Goal: Browse casually: Explore the website without a specific task or goal

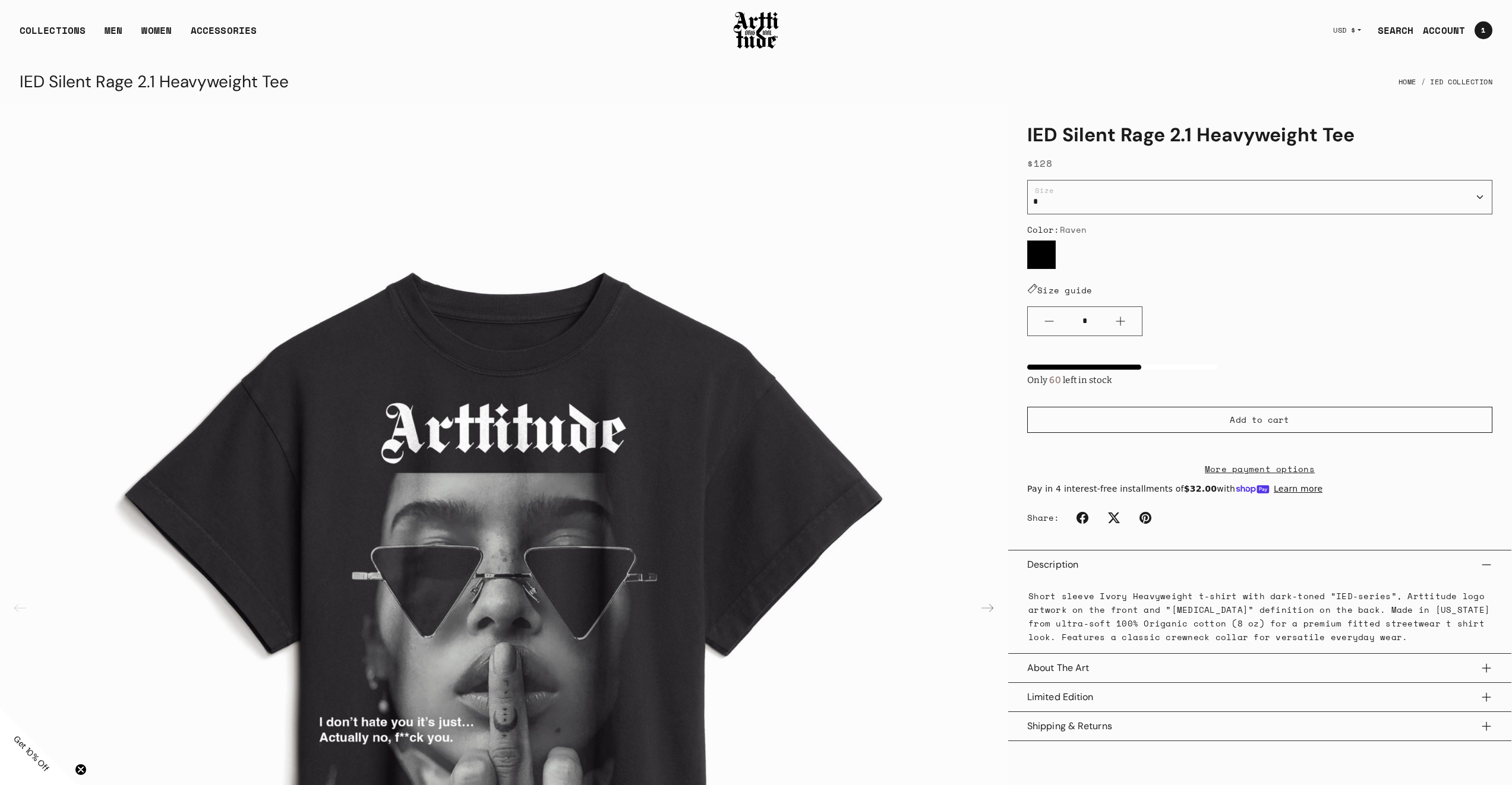
click at [35, 751] on span "Get 10% Off" at bounding box center [31, 753] width 40 height 40
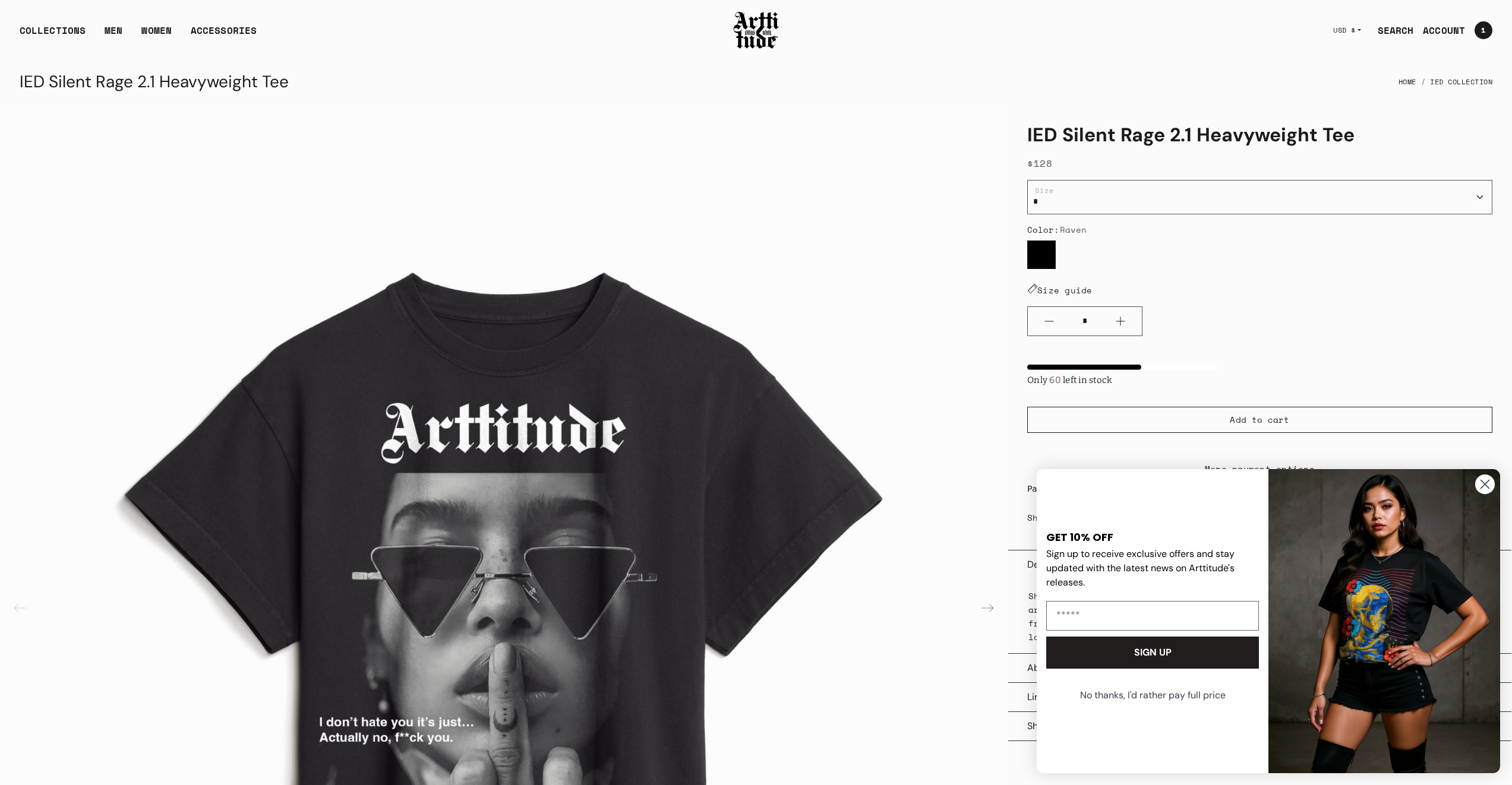
click at [1484, 485] on icon "Close dialog" at bounding box center [1485, 485] width 8 height 8
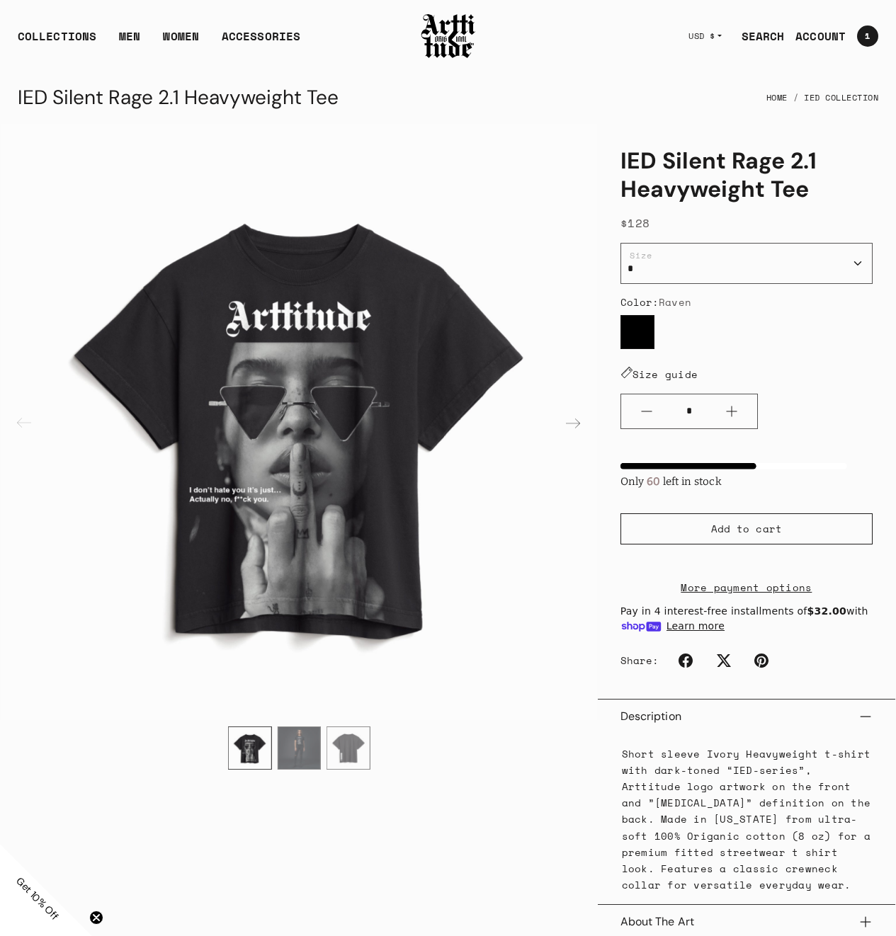
click at [433, 34] on img at bounding box center [448, 36] width 57 height 48
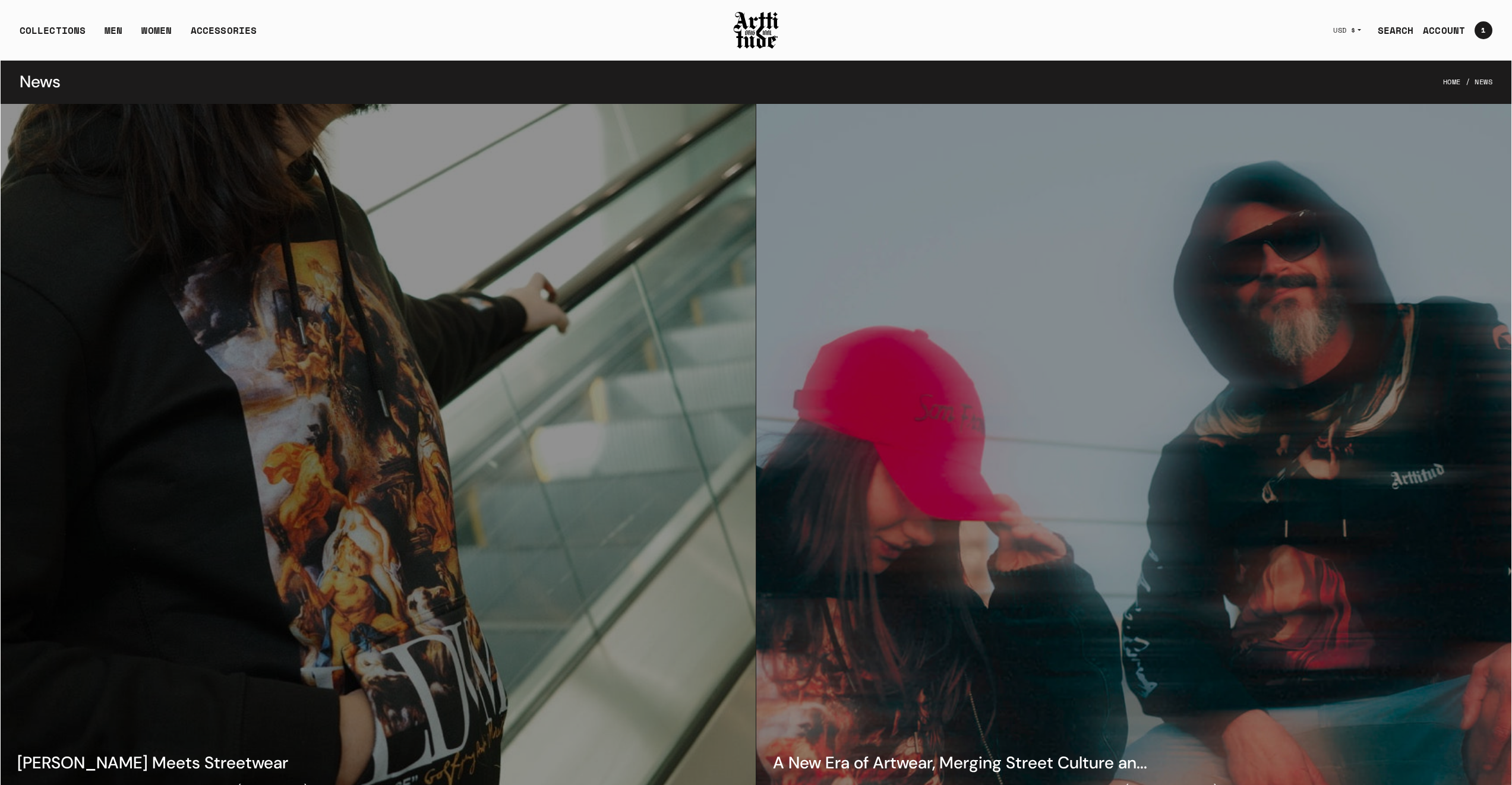
click at [740, 34] on img at bounding box center [756, 30] width 48 height 40
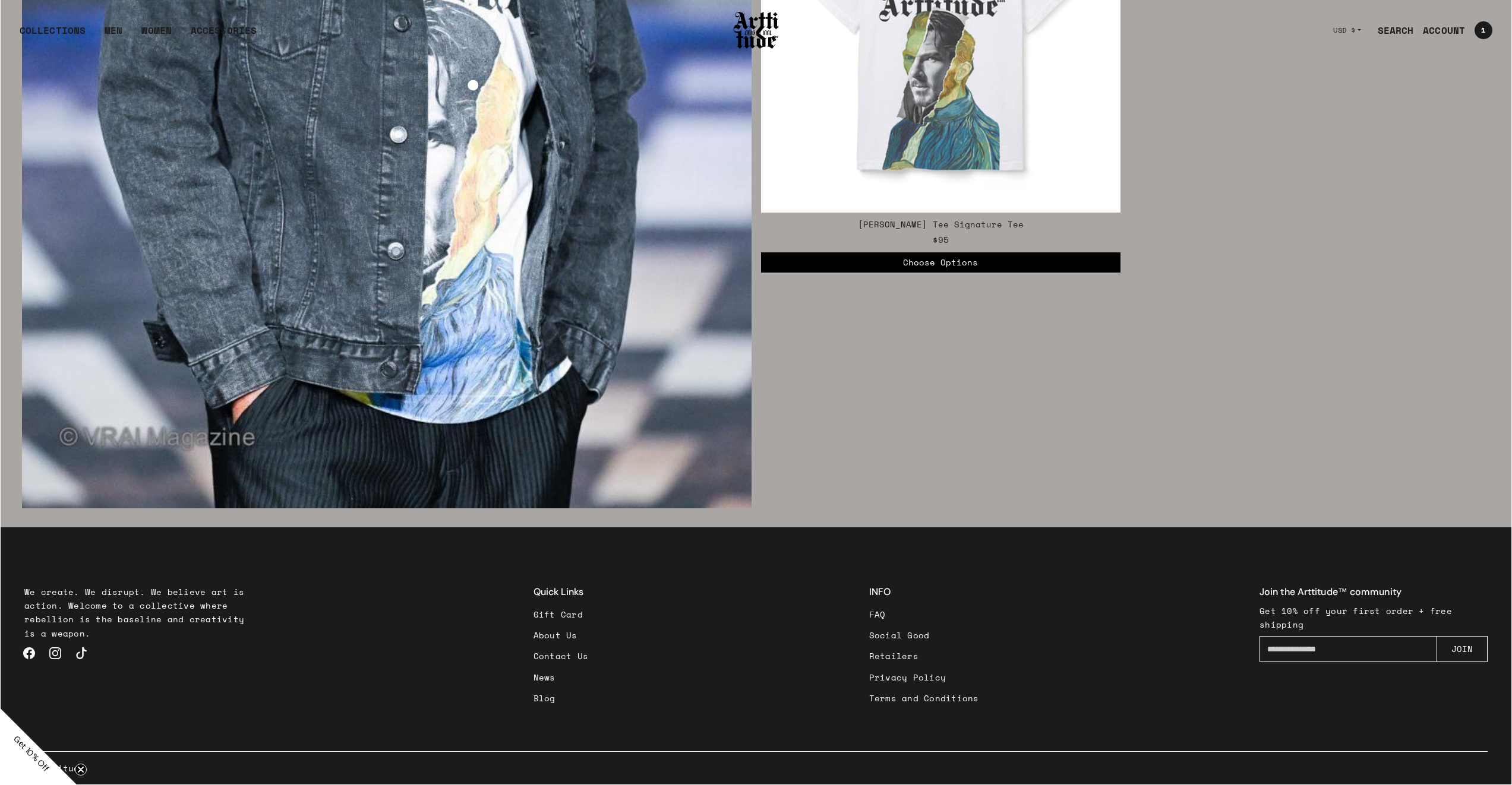
scroll to position [3080, 0]
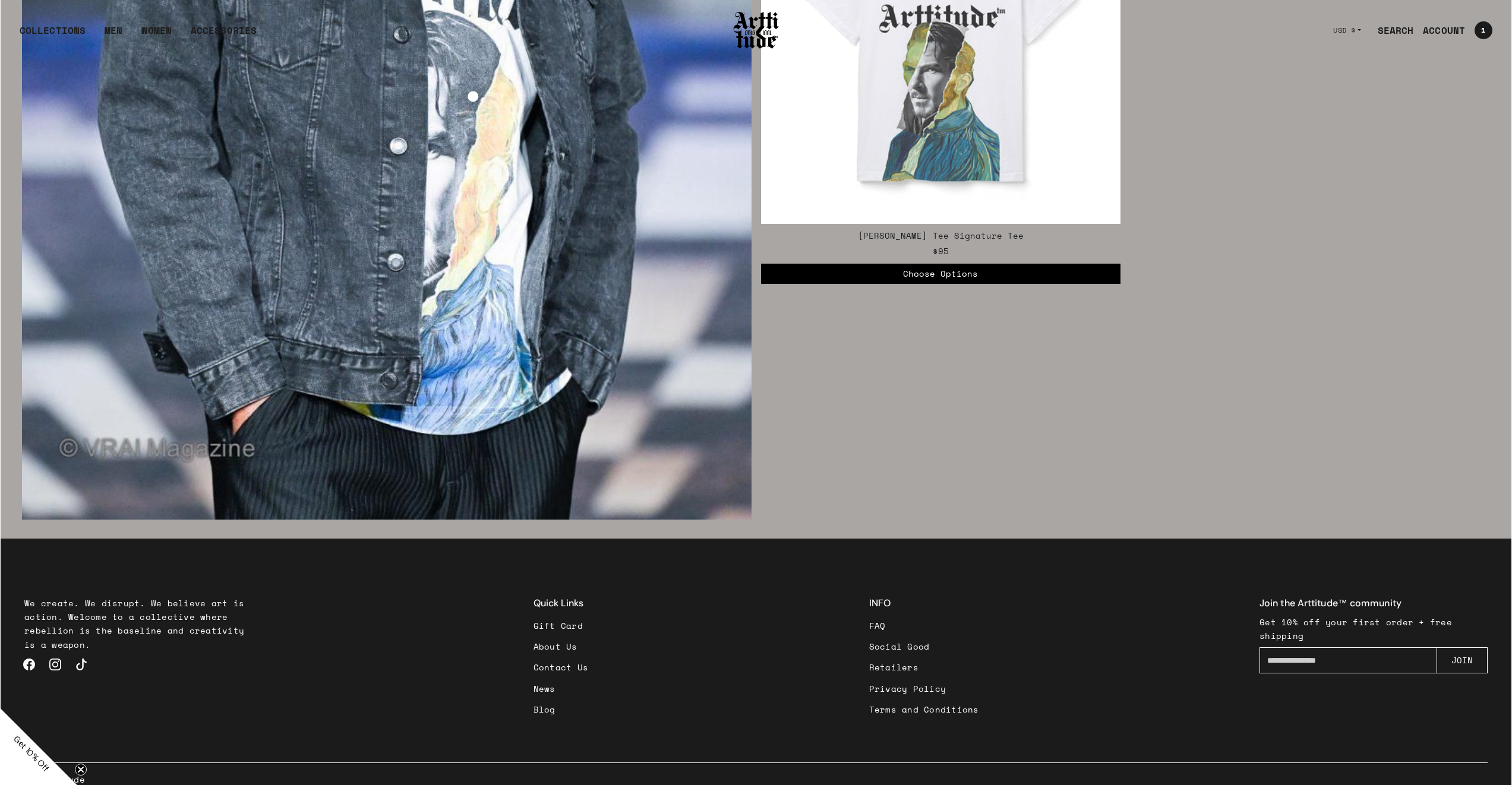
click at [547, 689] on link "News" at bounding box center [561, 689] width 55 height 21
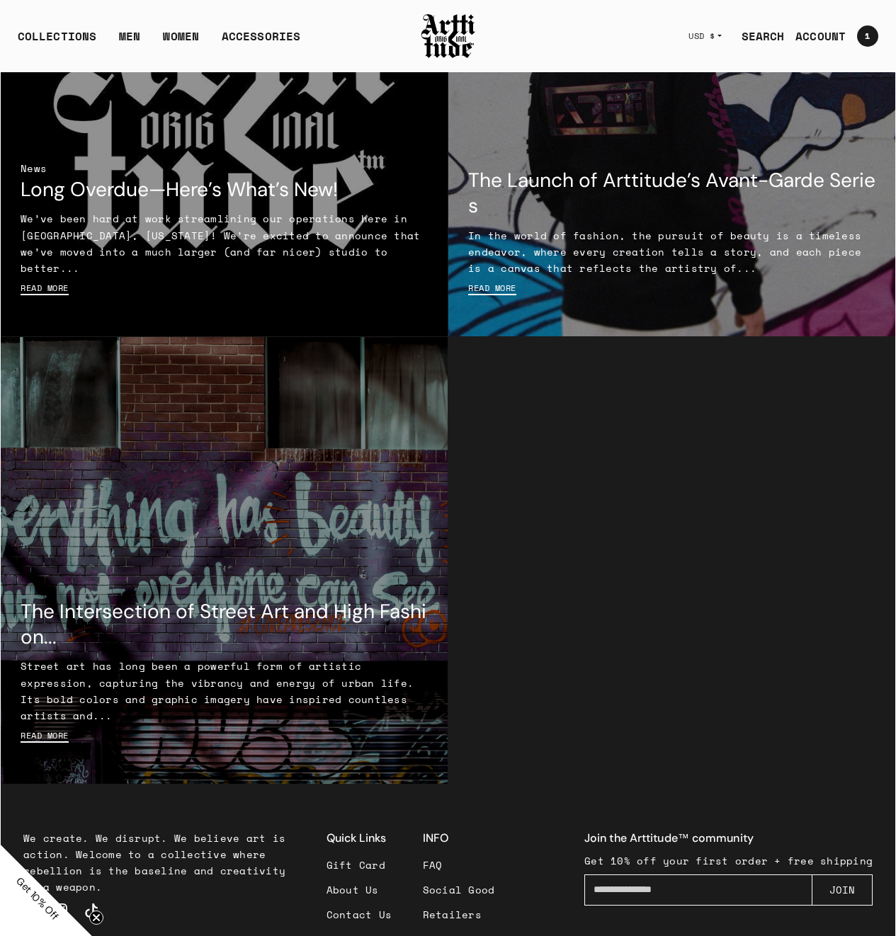
scroll to position [1284, 0]
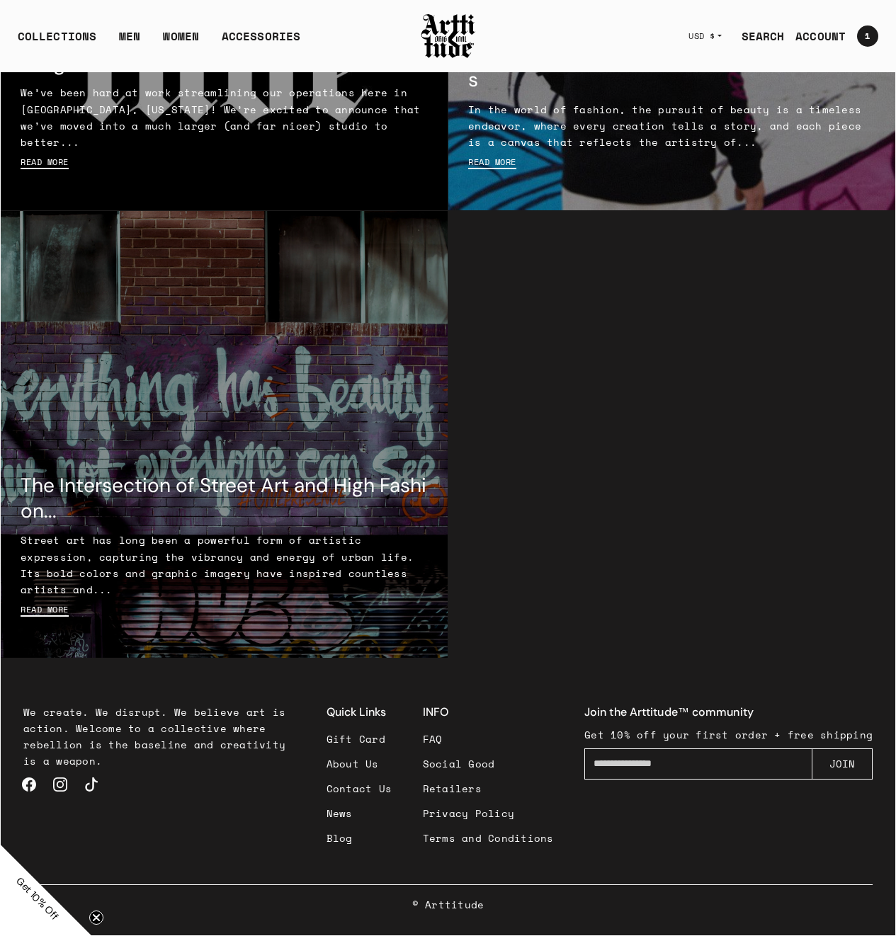
click at [348, 833] on link "Blog" at bounding box center [359, 838] width 66 height 25
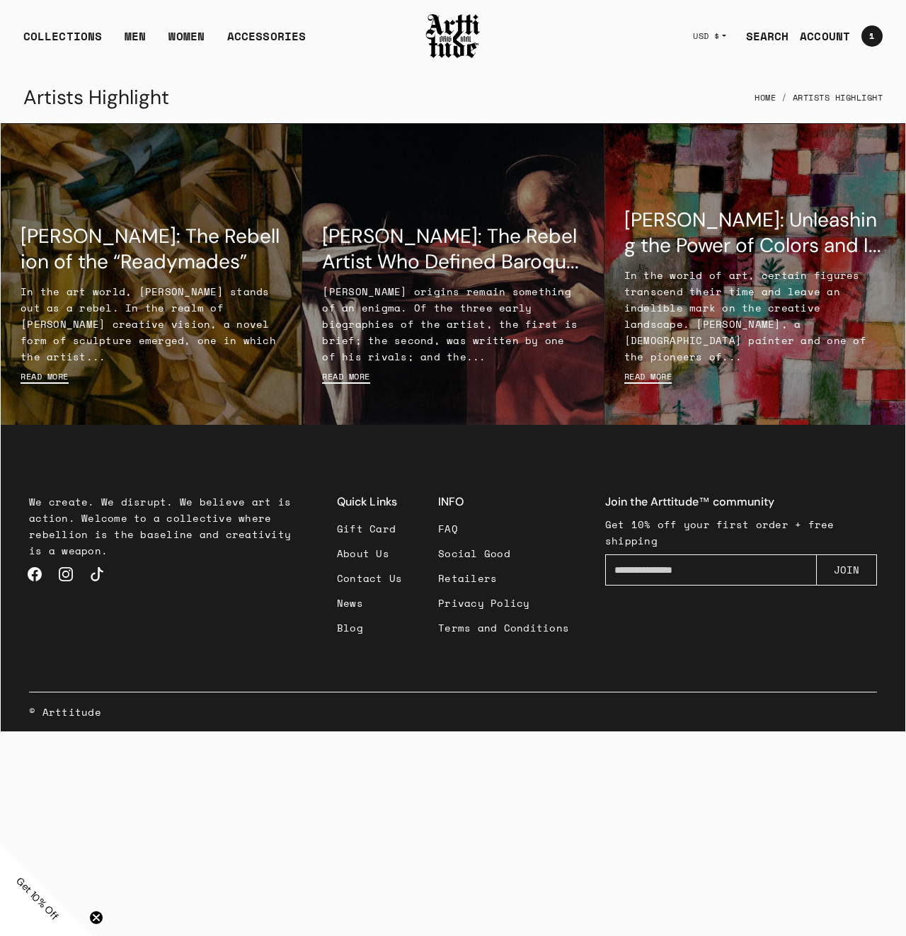
click at [357, 602] on link "News" at bounding box center [370, 603] width 66 height 25
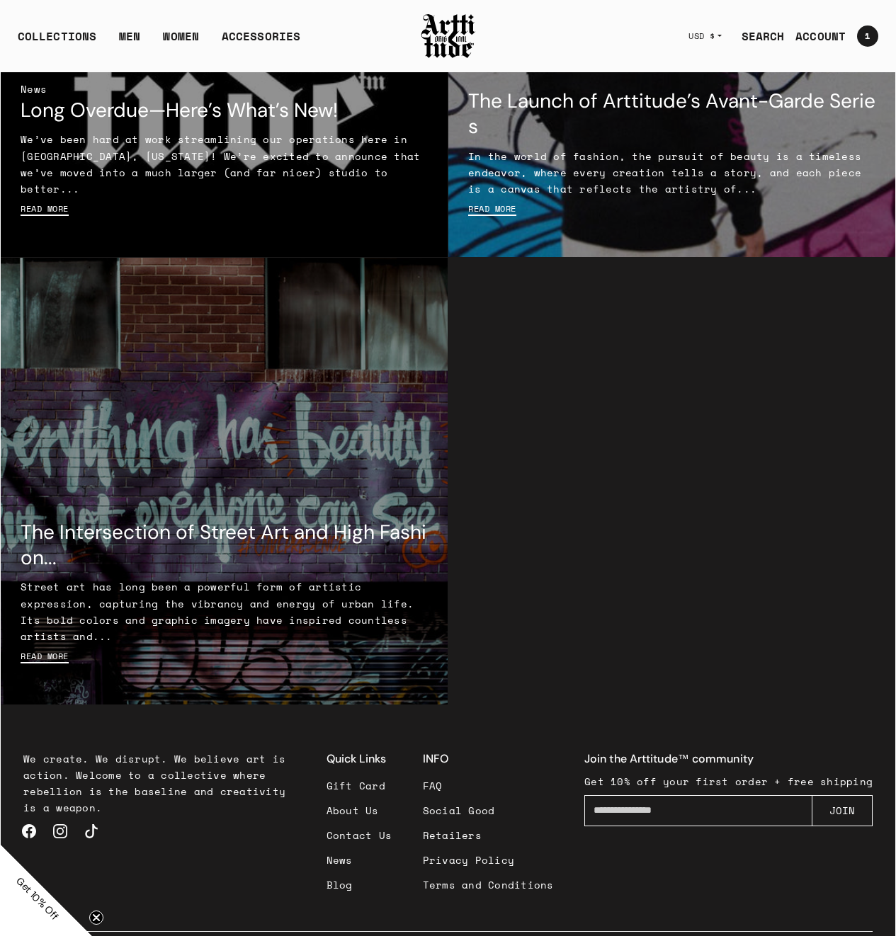
scroll to position [1211, 0]
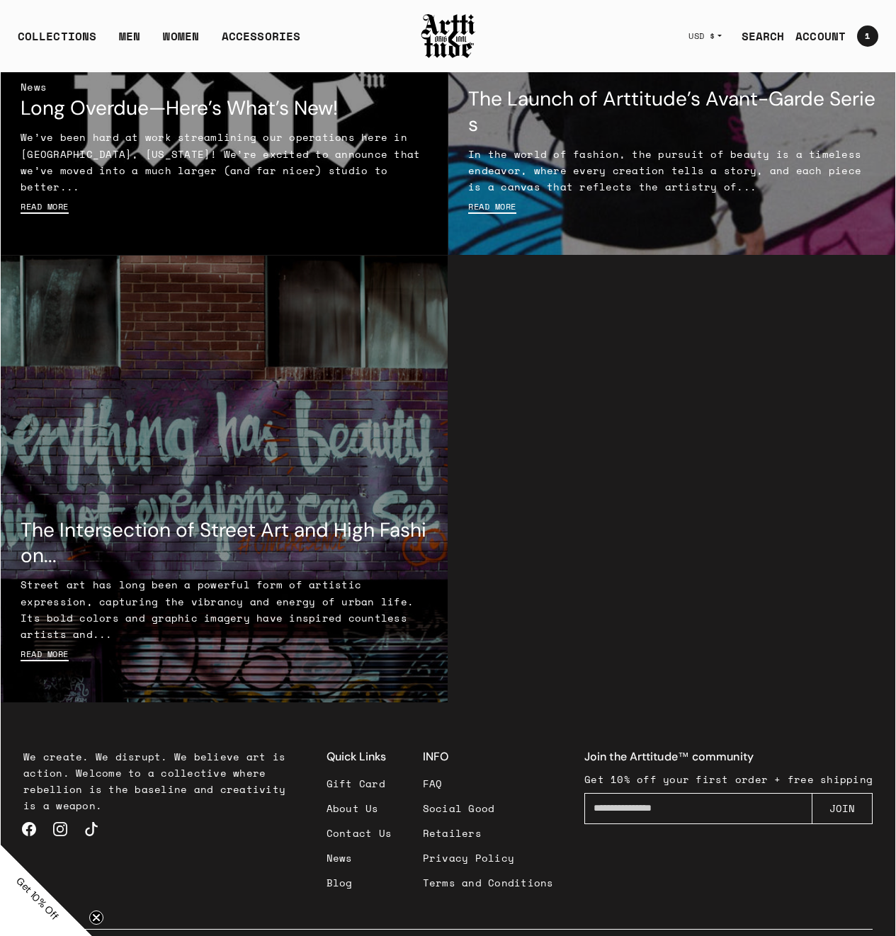
click at [370, 796] on link "Gift Card" at bounding box center [359, 783] width 66 height 25
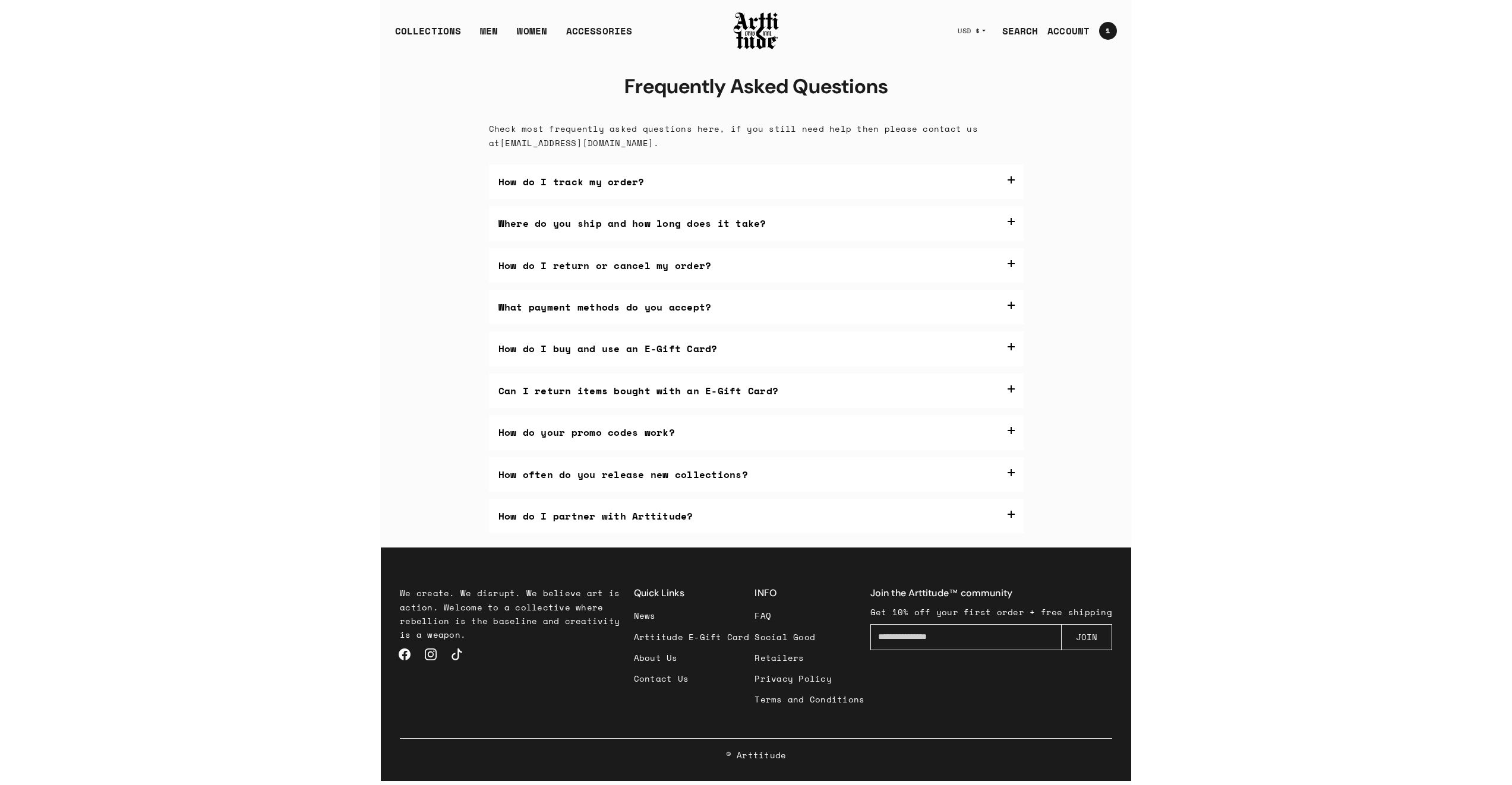
scroll to position [20, 0]
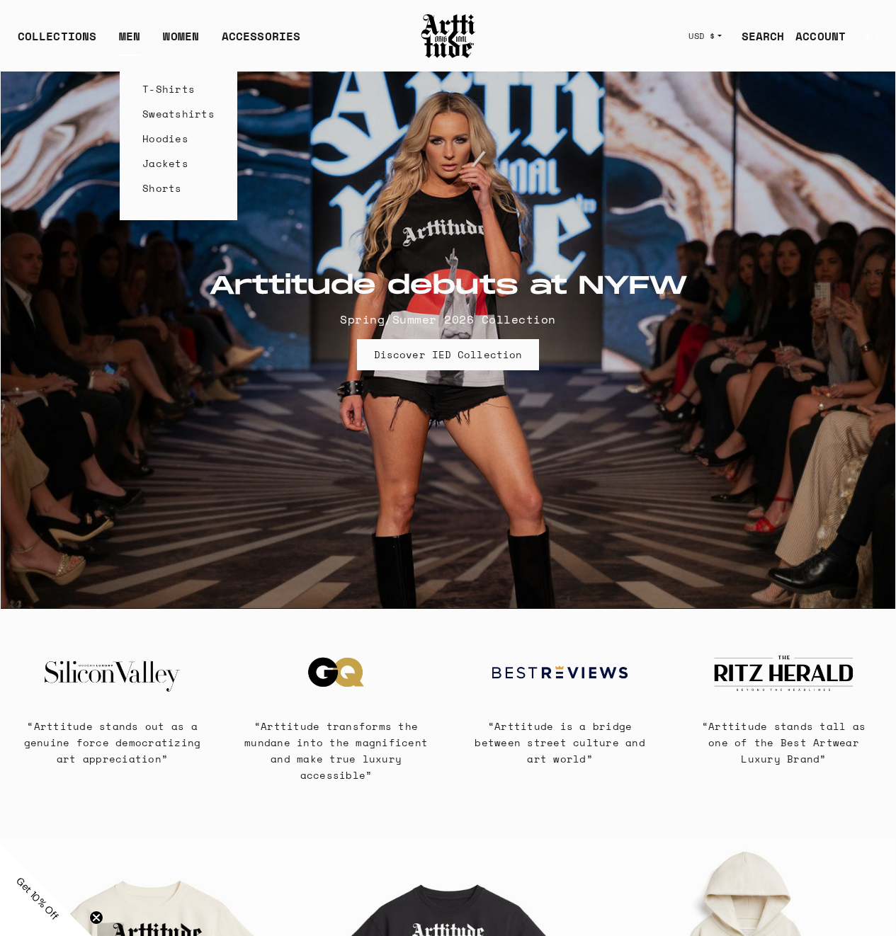
click at [172, 138] on link "Hoodies" at bounding box center [178, 138] width 72 height 25
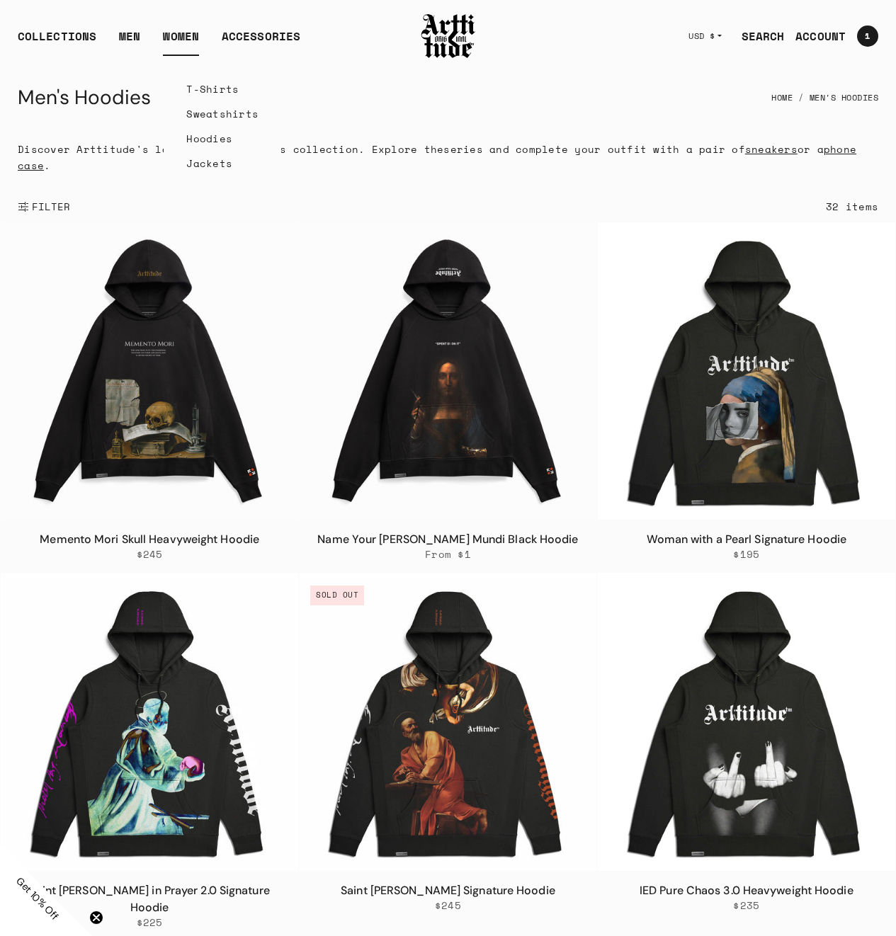
click at [212, 135] on link "Hoodies" at bounding box center [222, 138] width 72 height 25
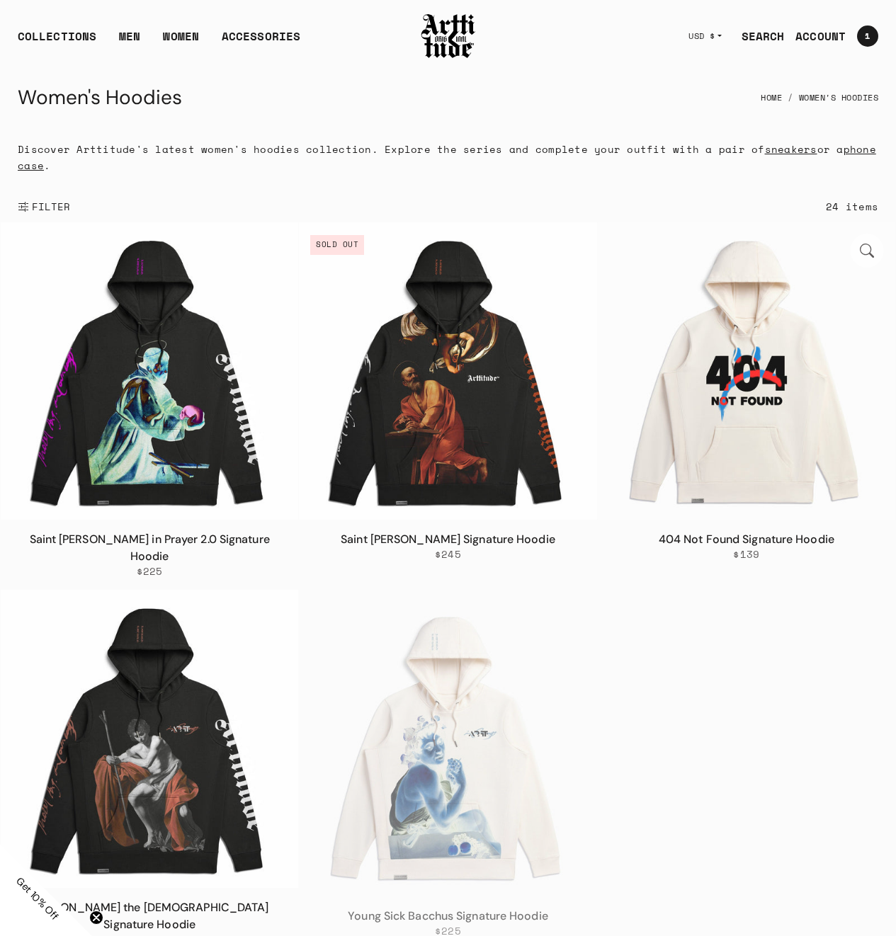
click at [692, 374] on img at bounding box center [746, 370] width 297 height 297
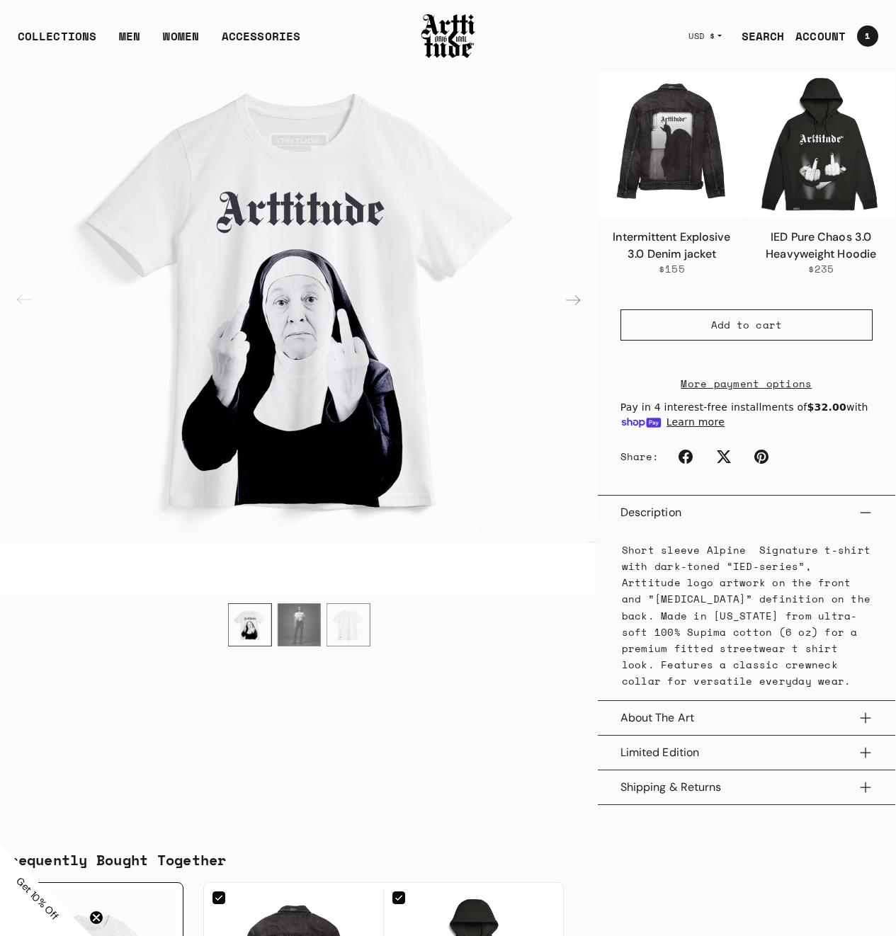
scroll to position [481, 0]
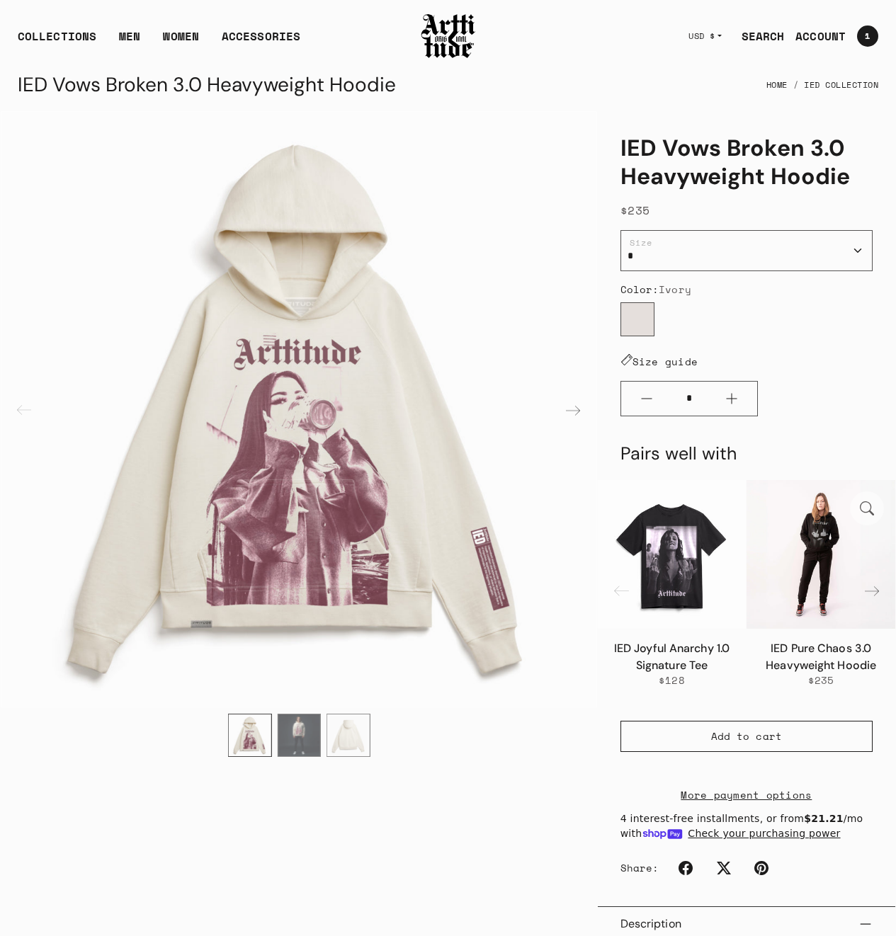
scroll to position [14, 0]
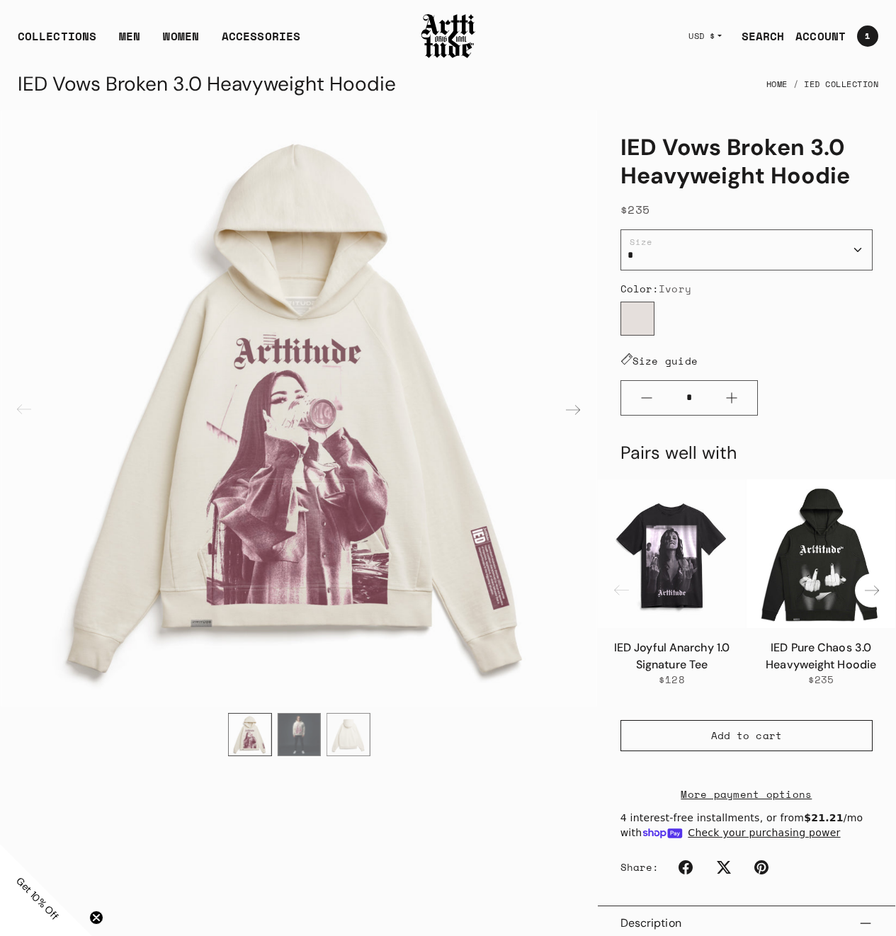
click at [873, 591] on div "Next slide" at bounding box center [872, 591] width 34 height 34
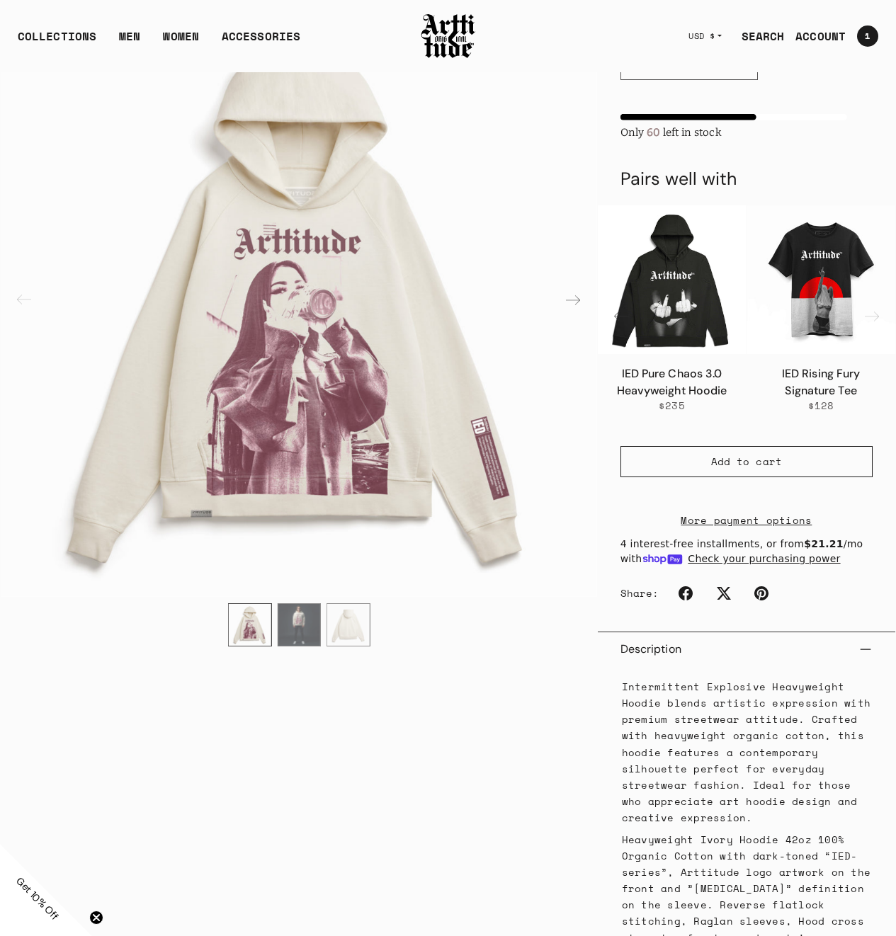
scroll to position [0, 0]
